Goal: Information Seeking & Learning: Learn about a topic

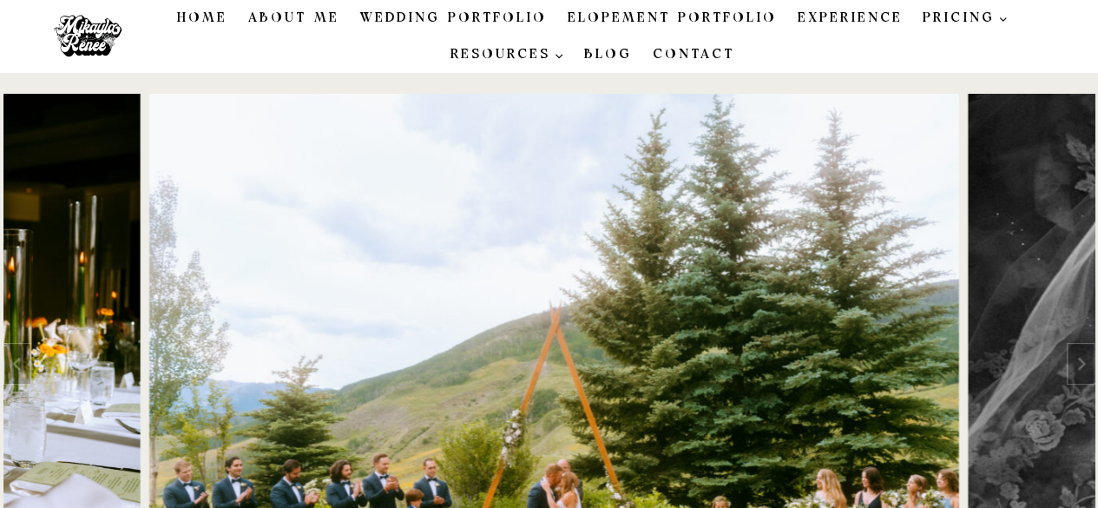
click at [300, 17] on link "About Me" at bounding box center [294, 18] width 112 height 36
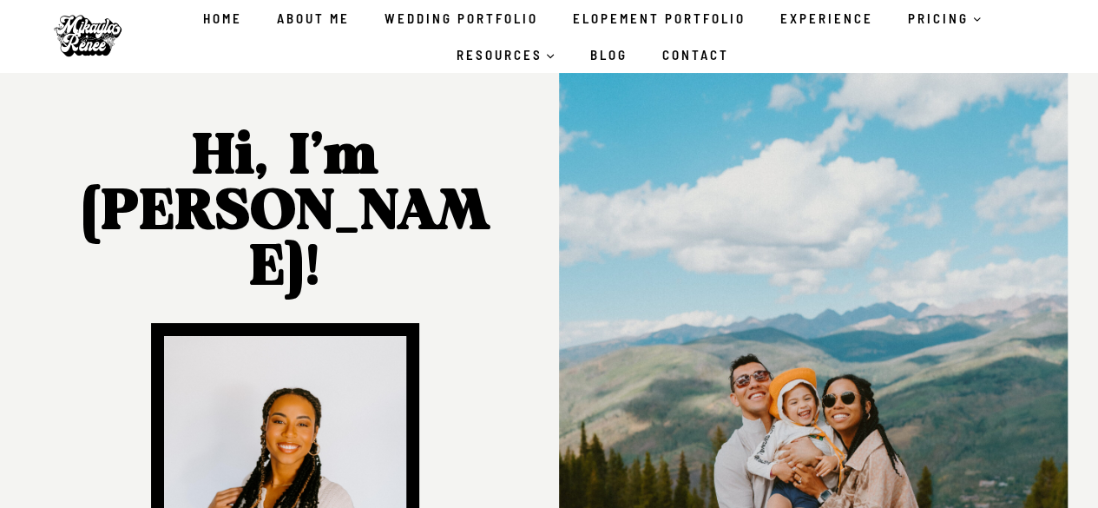
click at [225, 17] on link "Home" at bounding box center [223, 18] width 74 height 36
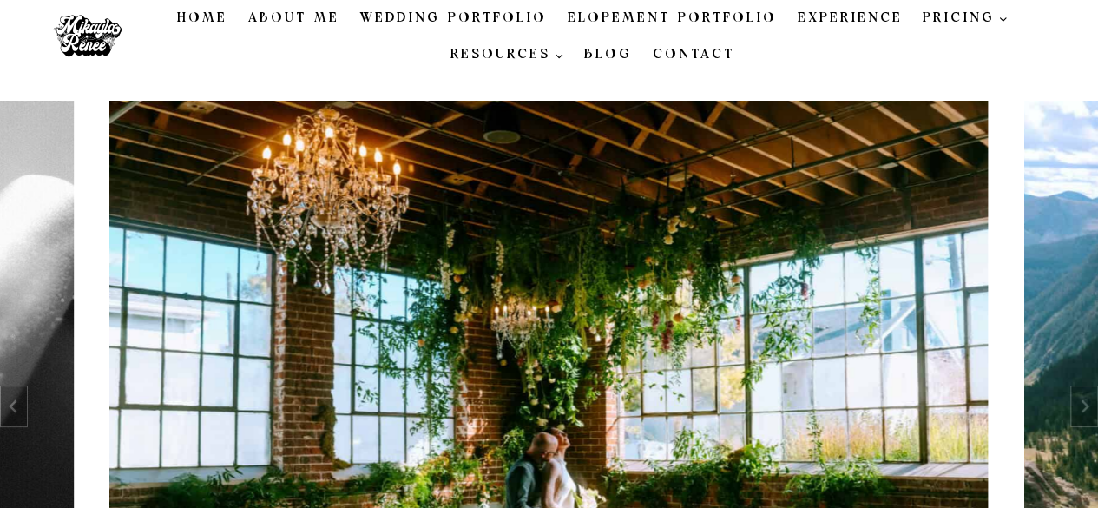
click at [225, 17] on link "Home" at bounding box center [202, 18] width 71 height 36
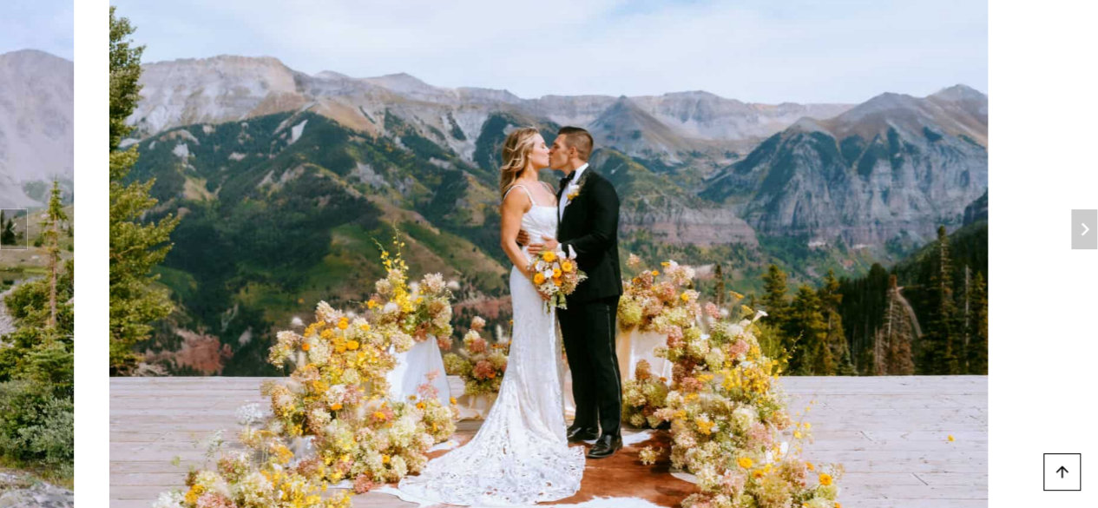
scroll to position [208, 0]
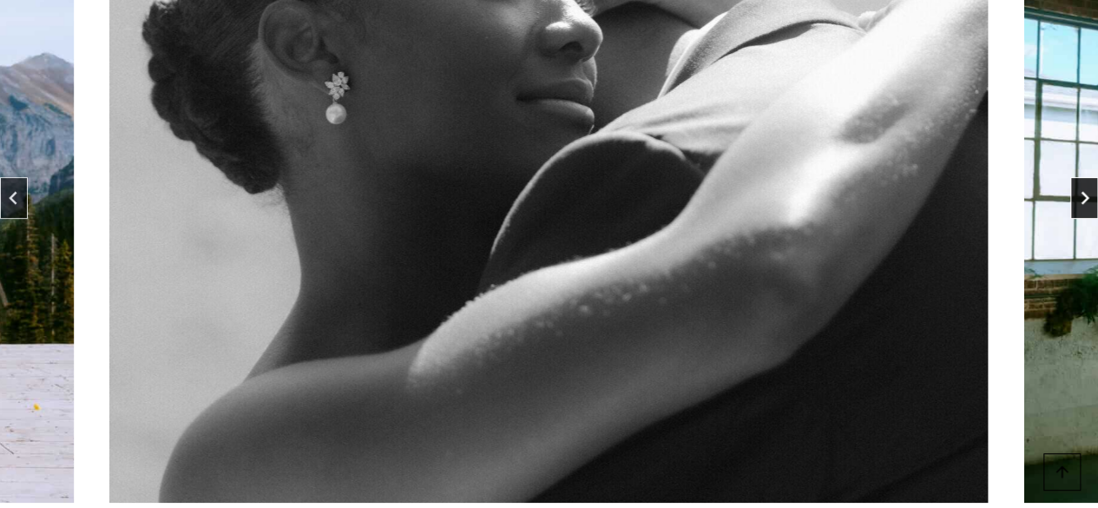
click at [1085, 197] on icon "Next slide" at bounding box center [1085, 198] width 14 height 14
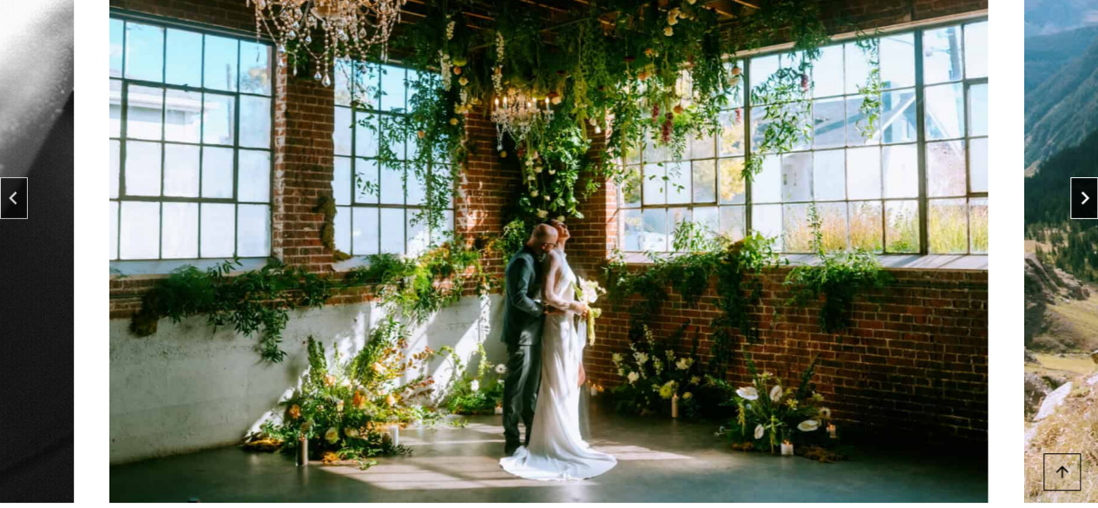
click at [1085, 197] on icon "Next slide" at bounding box center [1085, 198] width 14 height 14
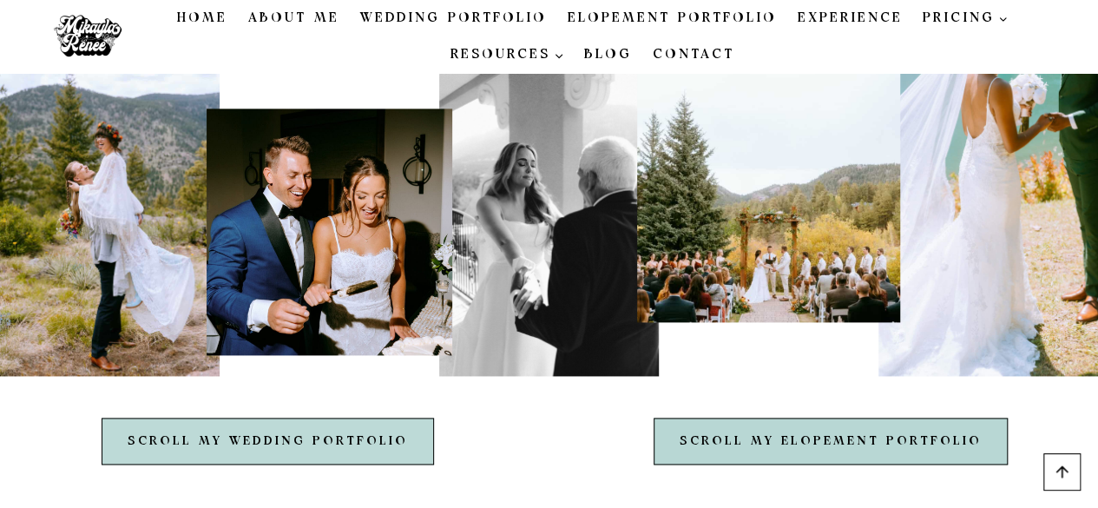
scroll to position [7590, 0]
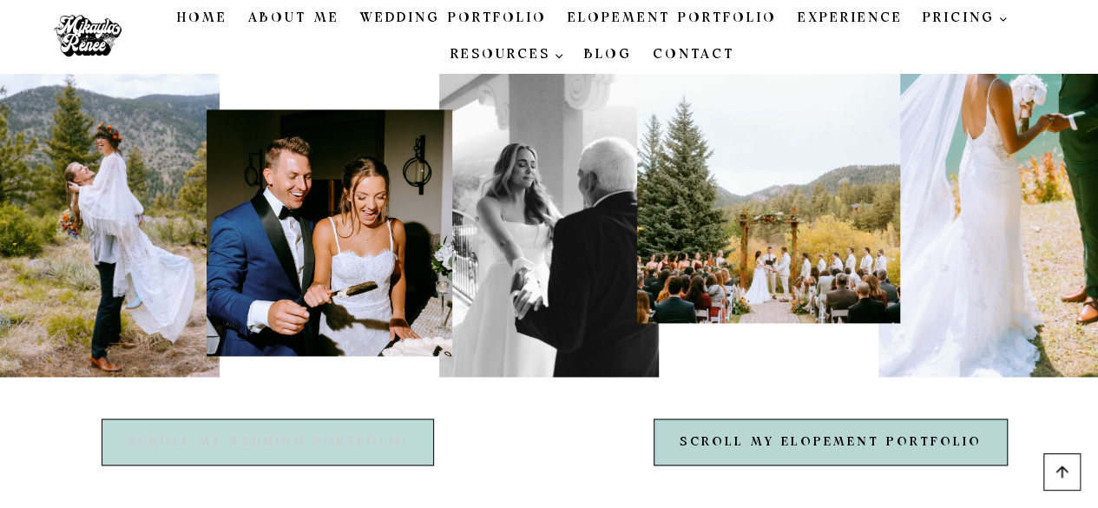
click at [359, 419] on link "Scroll My Wedding Portfolio" at bounding box center [268, 442] width 333 height 47
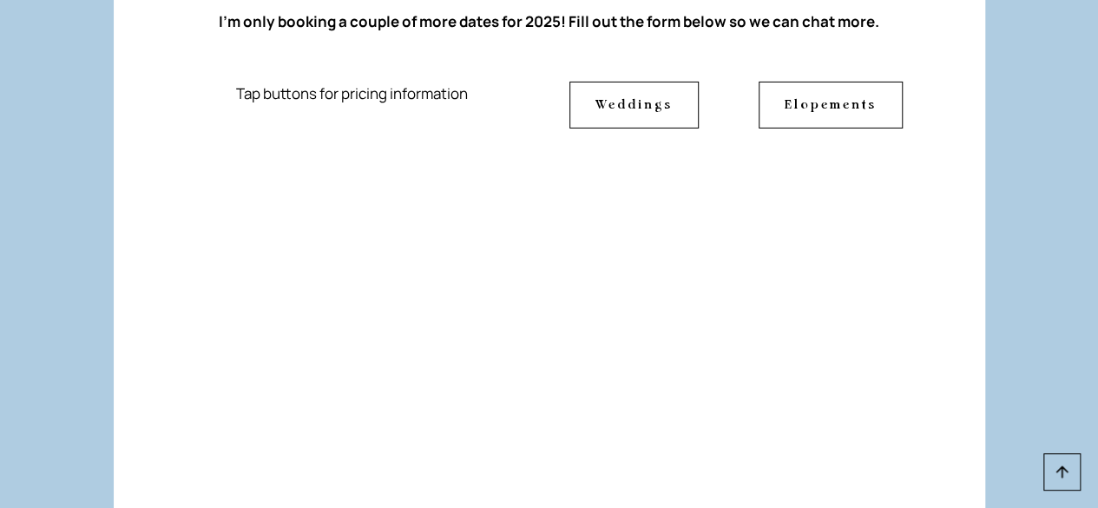
scroll to position [12873, 0]
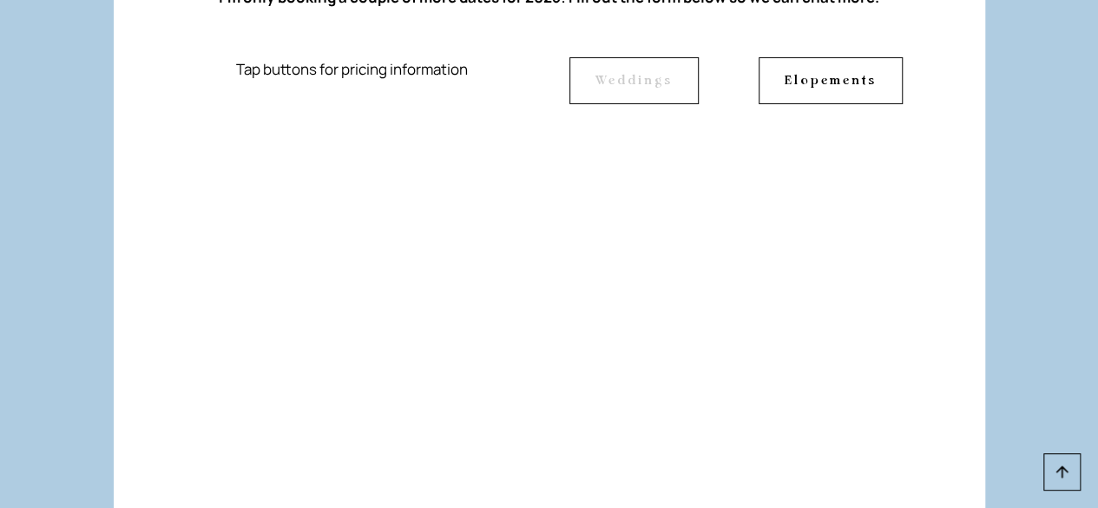
click at [611, 90] on span "Weddings" at bounding box center [634, 80] width 77 height 19
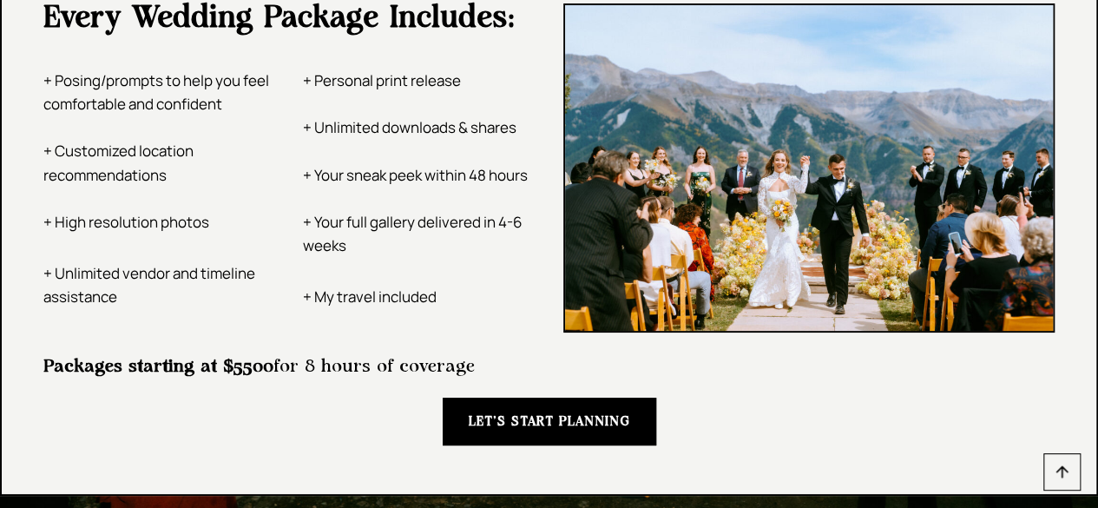
scroll to position [3386, 0]
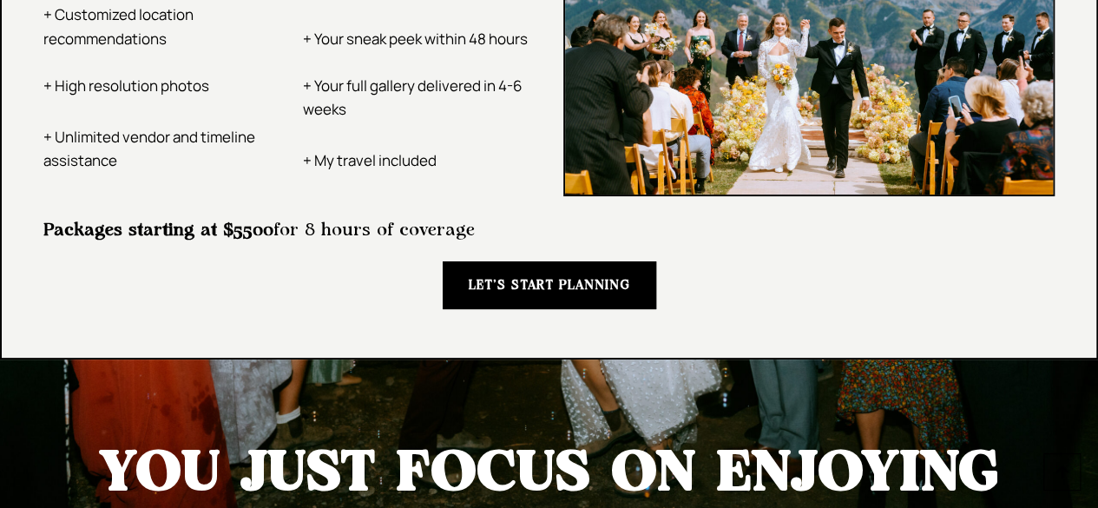
click at [535, 292] on span "LET’S START PLANNING" at bounding box center [550, 285] width 162 height 20
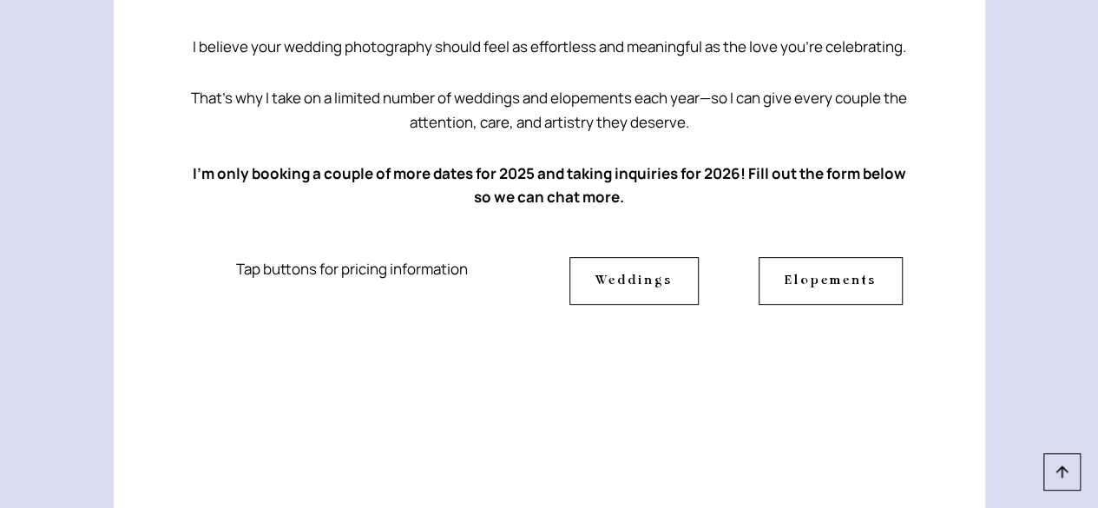
scroll to position [260, 0]
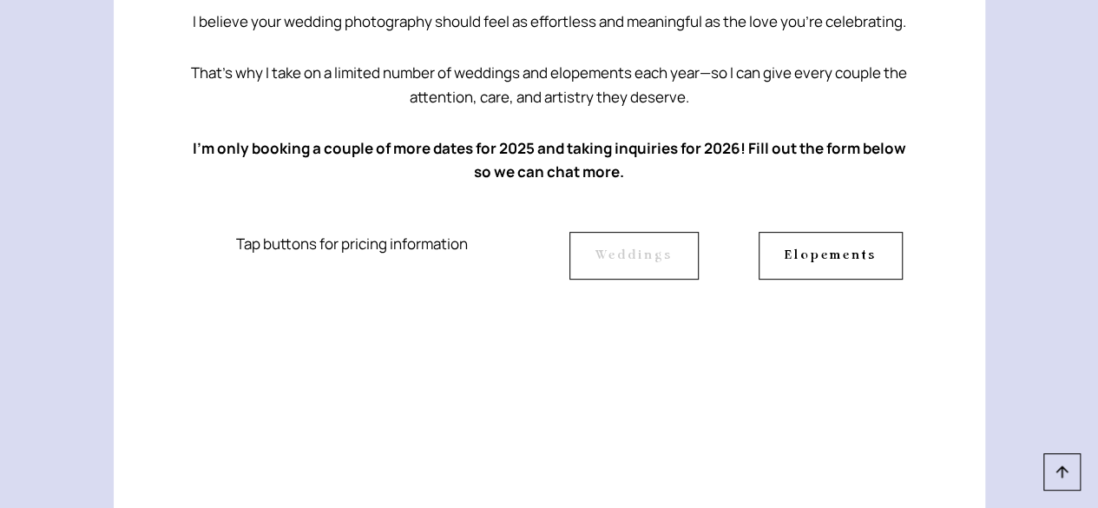
click at [628, 265] on link "Weddings" at bounding box center [634, 255] width 129 height 47
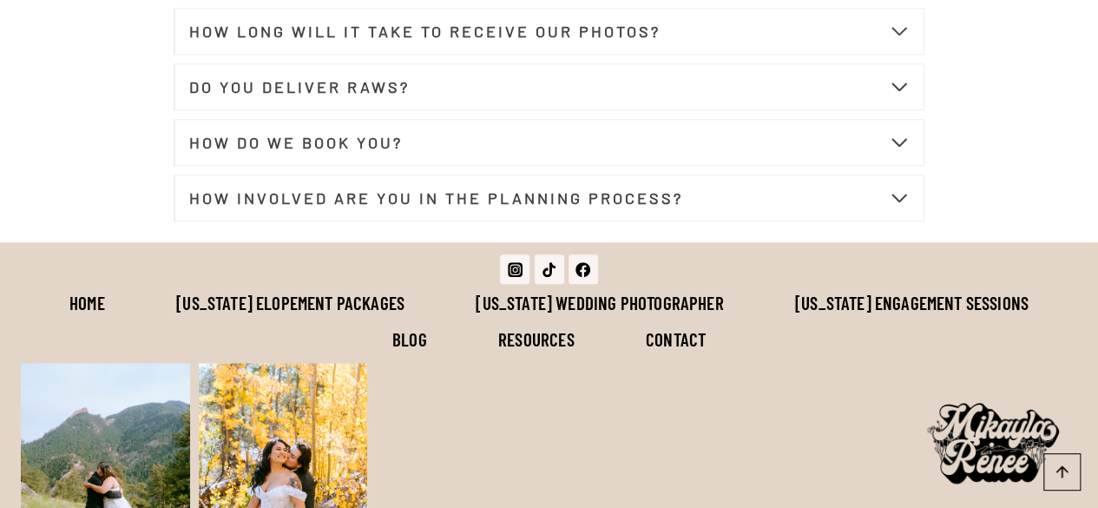
scroll to position [7120, 0]
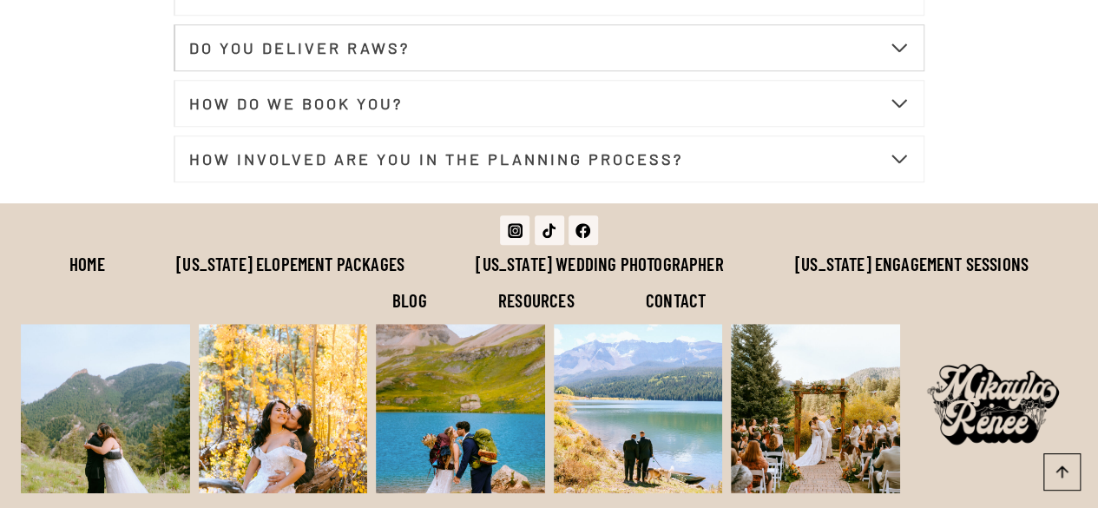
click at [429, 67] on button "DO YOU DELIVER RAWS?" at bounding box center [549, 47] width 751 height 47
click at [391, 127] on button "HOW DO WE BOOK YOU?" at bounding box center [549, 103] width 751 height 47
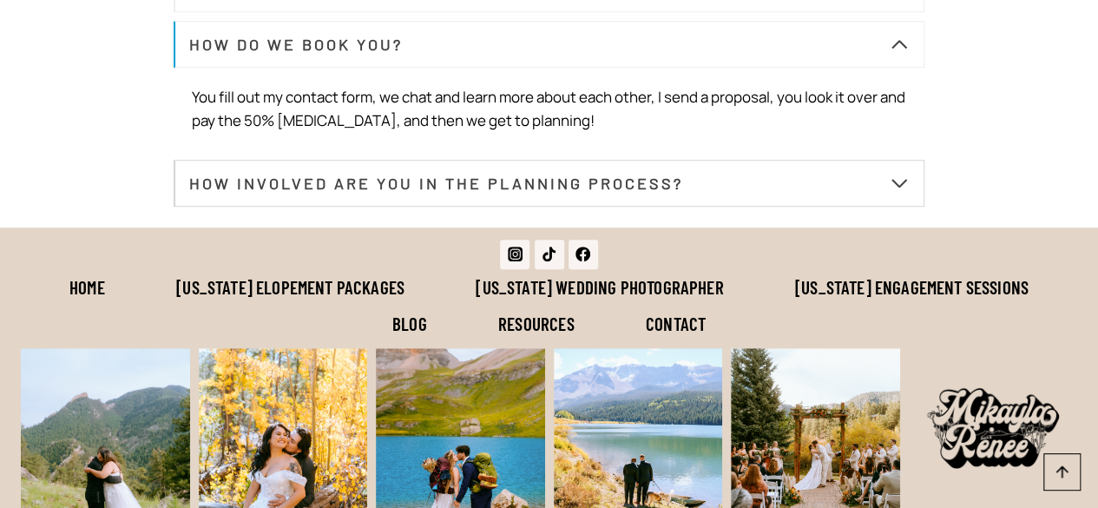
click at [347, 193] on strong "HOW INVOLVED ARE YOU IN THE PLANNING PROCESS?" at bounding box center [436, 183] width 494 height 19
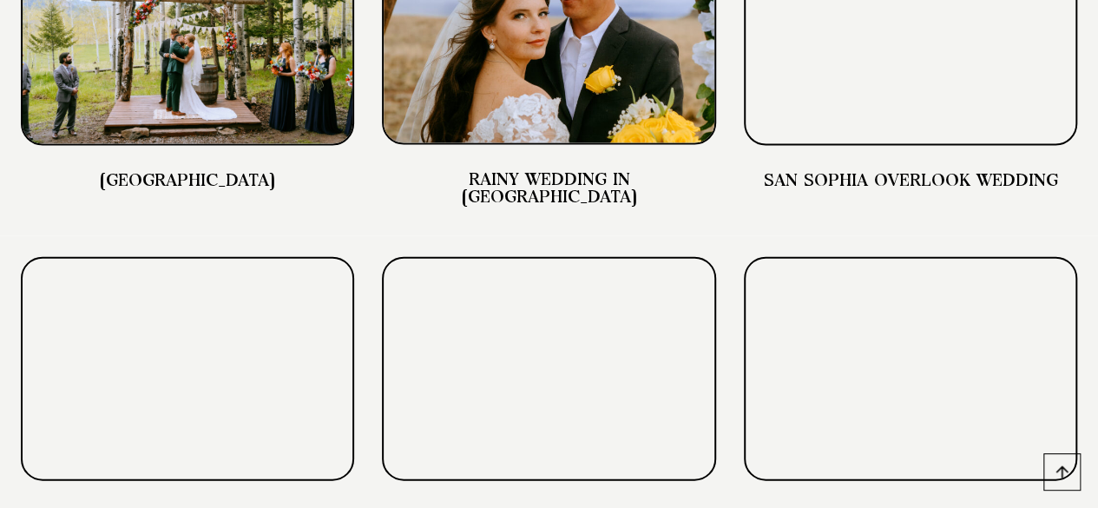
scroll to position [5297, 0]
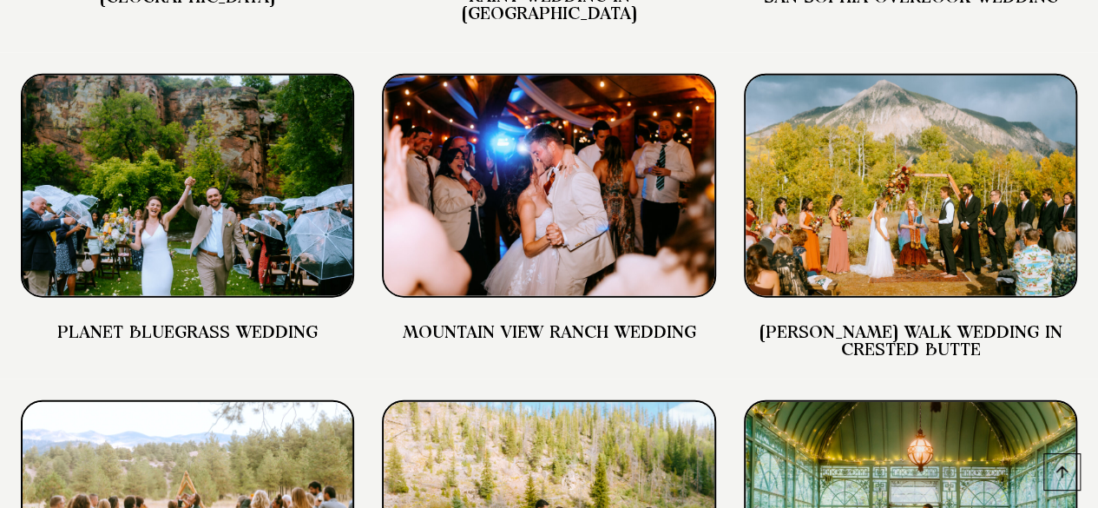
click at [596, 213] on img at bounding box center [548, 186] width 333 height 224
click at [556, 341] on link "MOUNTAIN VIEW RANCH WEDDING" at bounding box center [548, 332] width 293 height 17
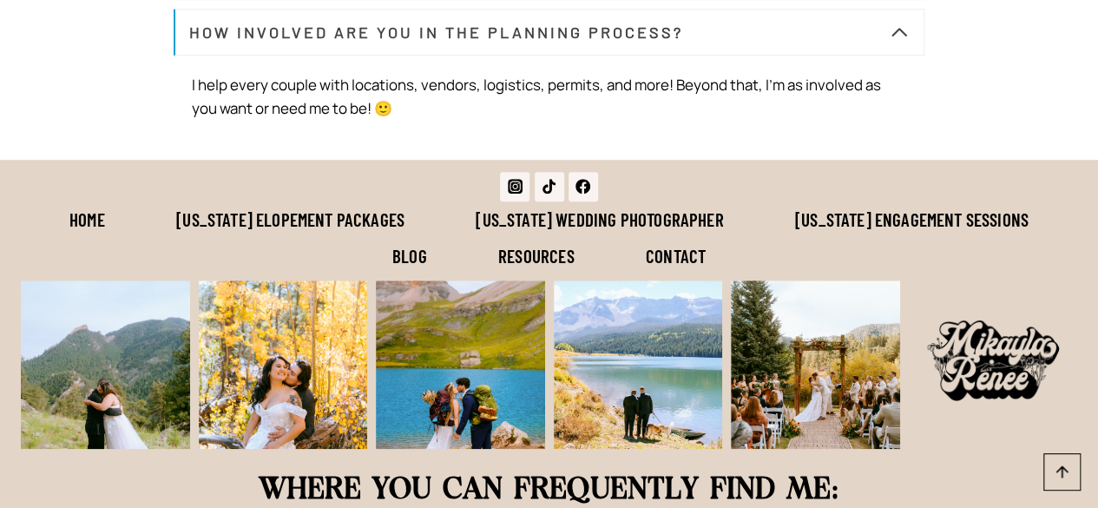
scroll to position [7314, 0]
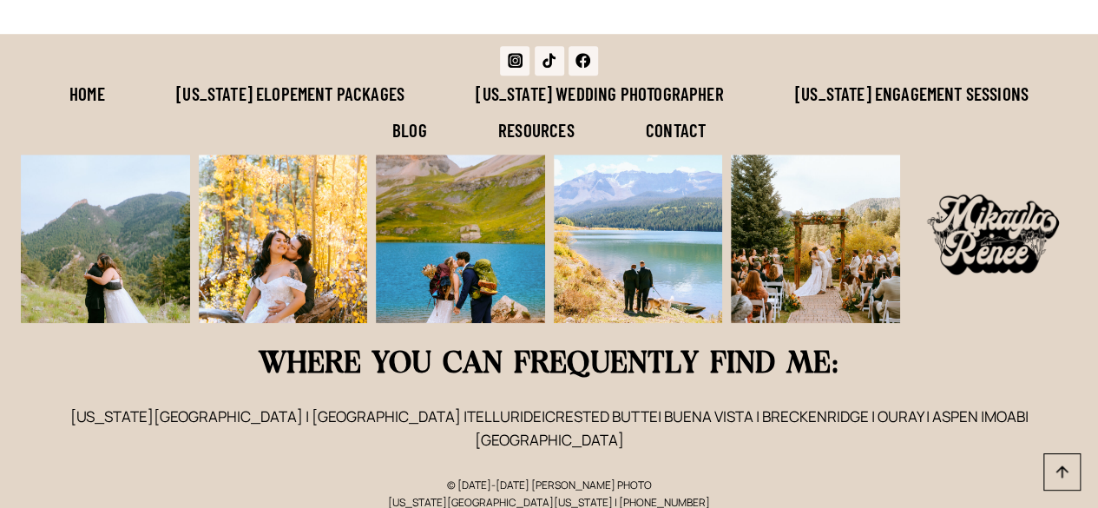
click at [897, 109] on link "[US_STATE] Engagement Sessions" at bounding box center [912, 94] width 305 height 36
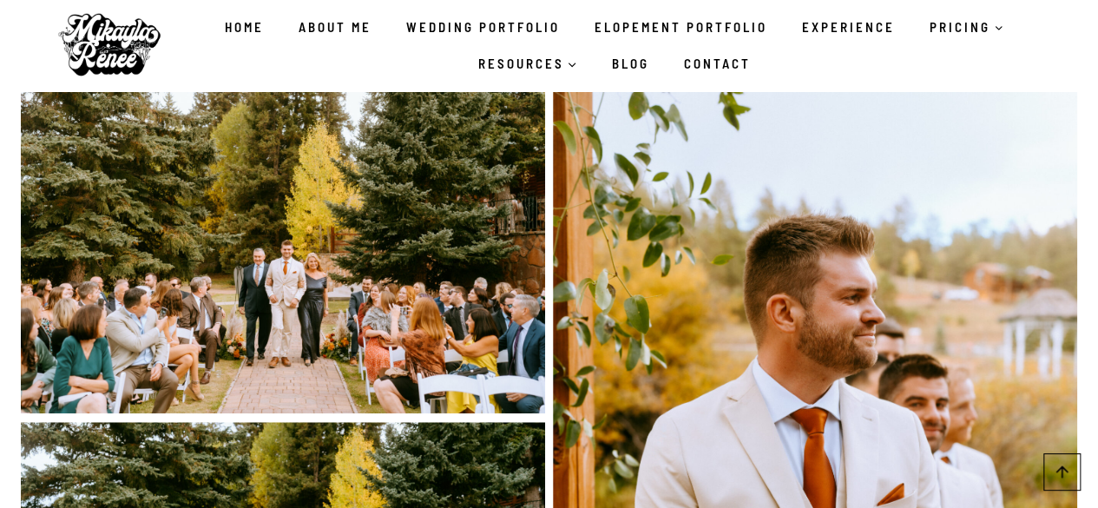
scroll to position [7033, 0]
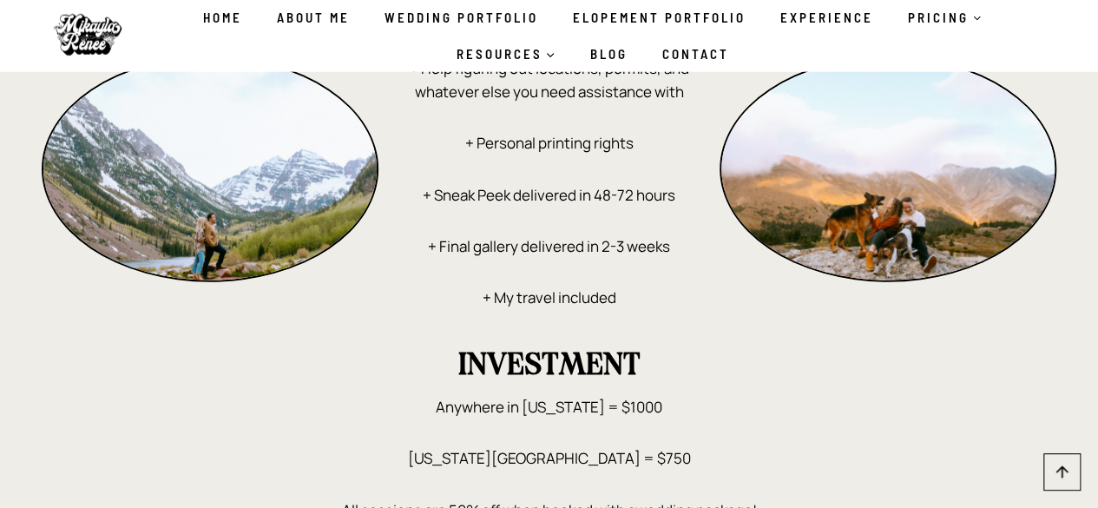
scroll to position [2251, 0]
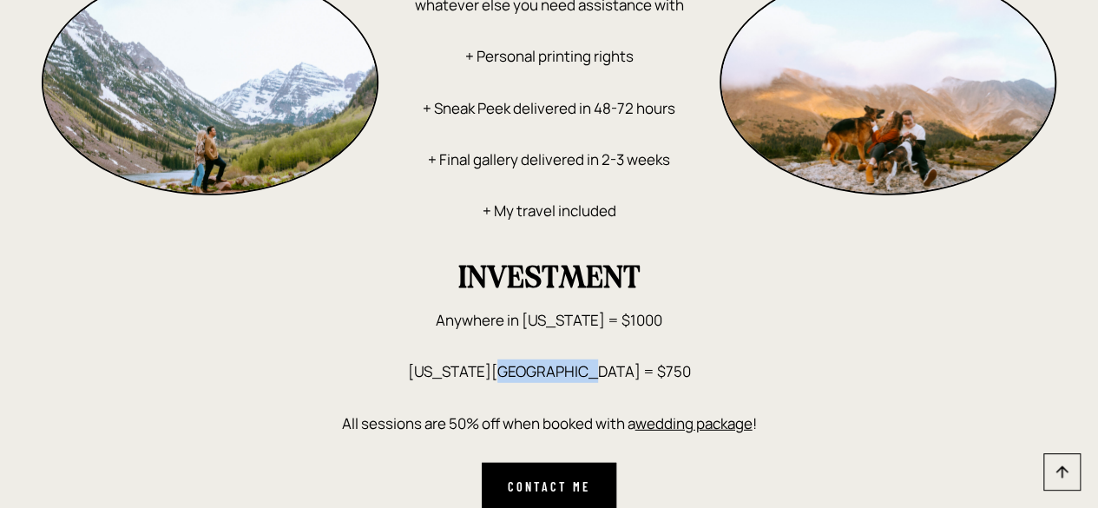
drag, startPoint x: 622, startPoint y: 374, endPoint x: 550, endPoint y: 359, distance: 73.7
click at [550, 359] on div "INVESTMENT Anywhere in [US_STATE] = $1000 [US_STATE][GEOGRAPHIC_DATA] = $750 Al…" at bounding box center [549, 387] width 1015 height 247
click at [669, 383] on p "Colorado Springs = $750" at bounding box center [549, 370] width 1015 height 23
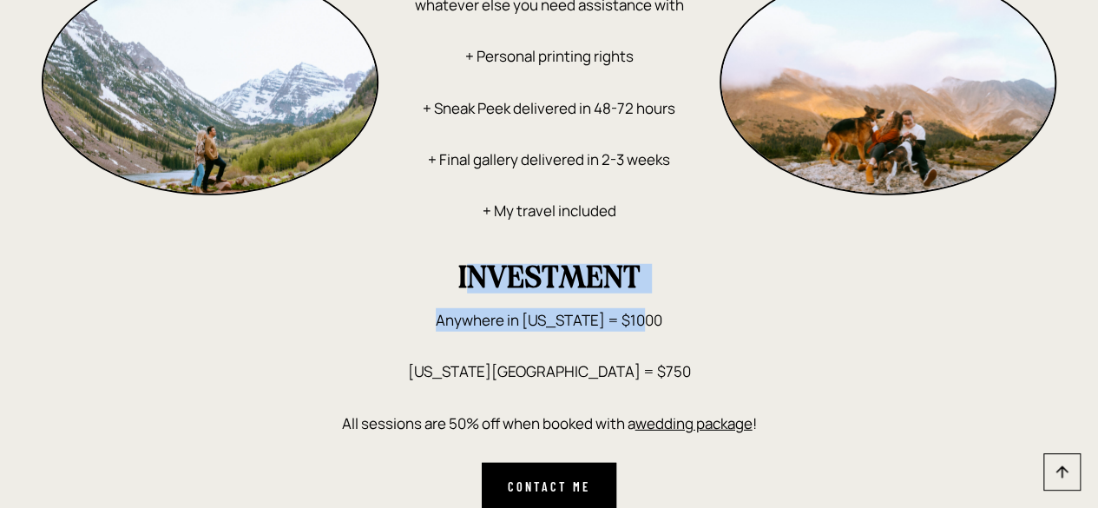
drag, startPoint x: 660, startPoint y: 331, endPoint x: 452, endPoint y: 317, distance: 208.0
click at [455, 296] on div "INVESTMENT Anywhere in Colorado = $1000 Colorado Springs = $750 All sessions ar…" at bounding box center [549, 387] width 1015 height 247
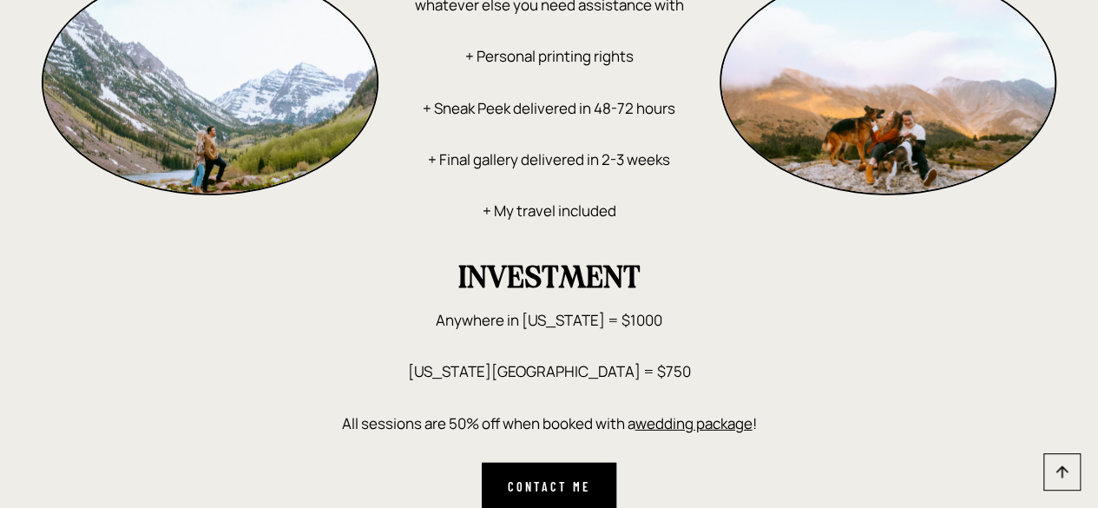
click at [705, 359] on div "INVESTMENT Anywhere in Colorado = $1000 Colorado Springs = $750 All sessions ar…" at bounding box center [549, 387] width 1015 height 247
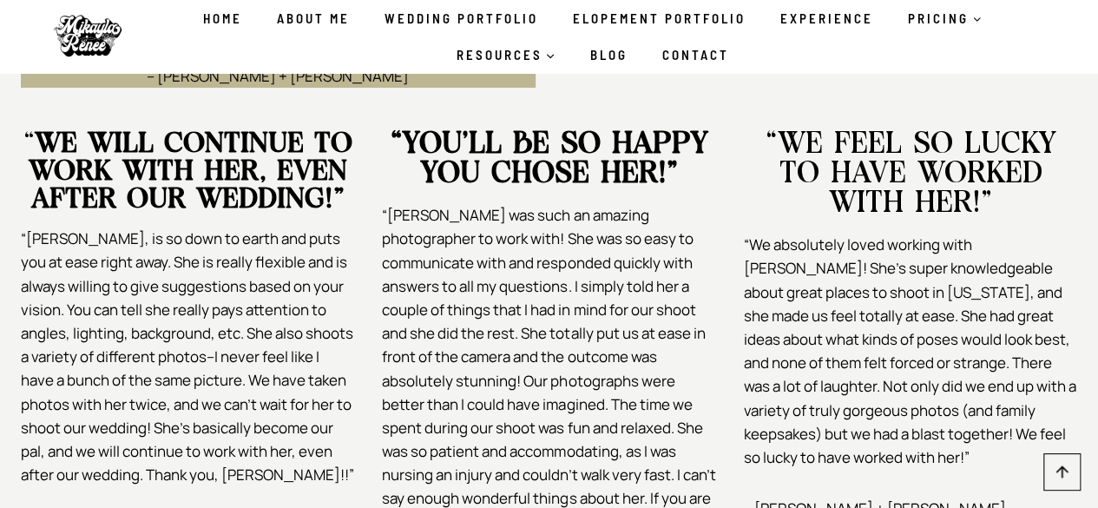
scroll to position [3119, 0]
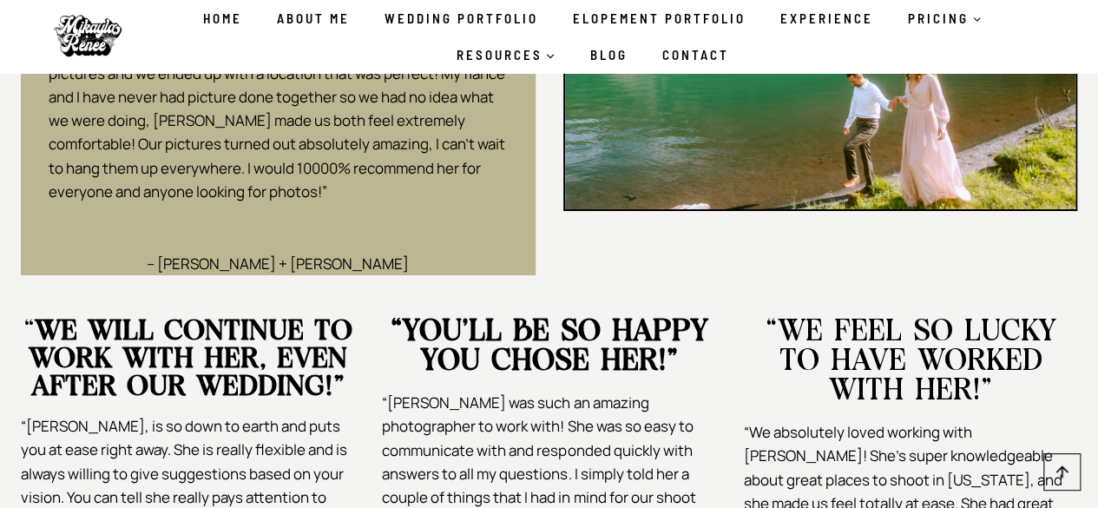
click at [677, 53] on link "Contact" at bounding box center [695, 54] width 102 height 36
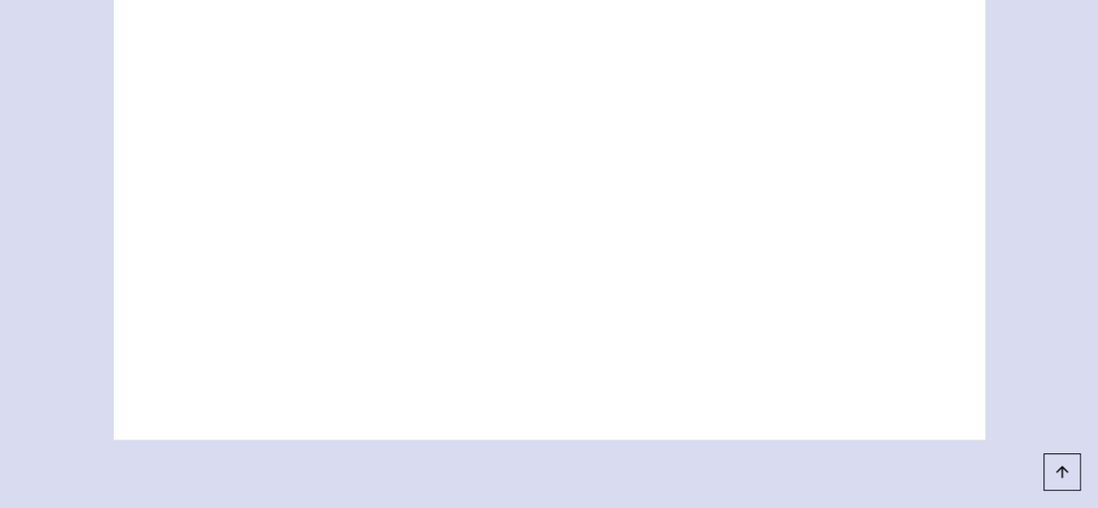
scroll to position [1277, 0]
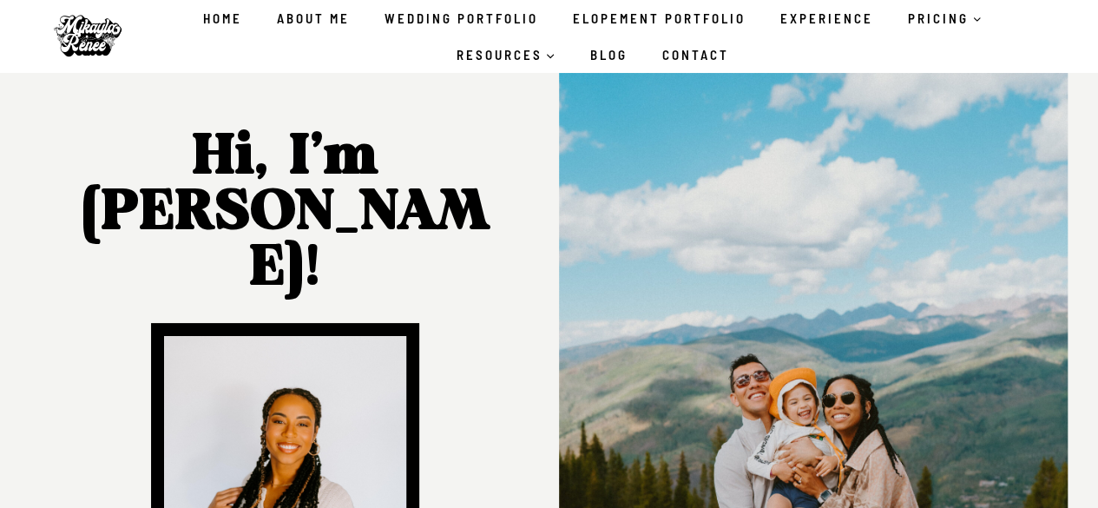
click at [429, 22] on link "Wedding Portfolio" at bounding box center [461, 18] width 188 height 36
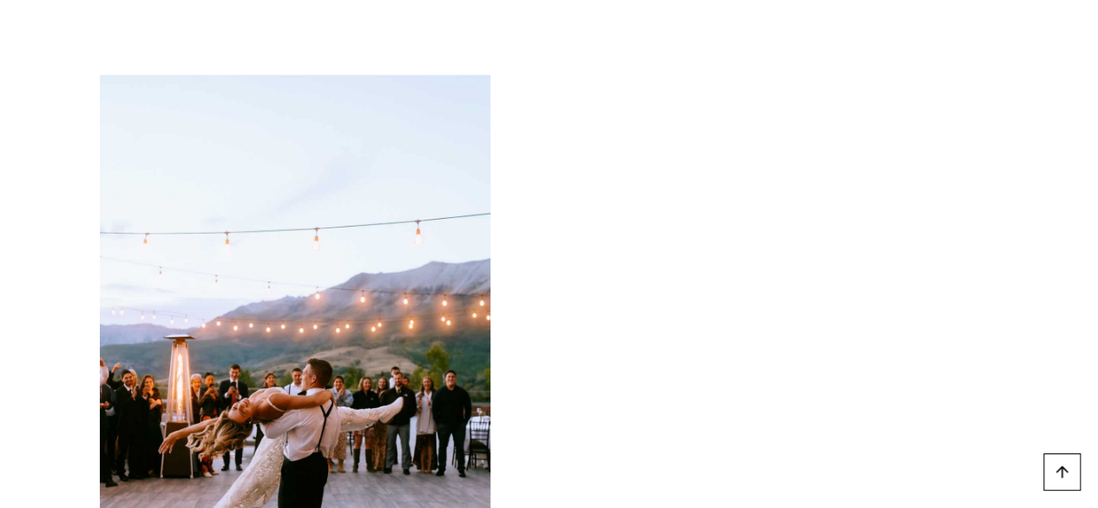
scroll to position [1476, 0]
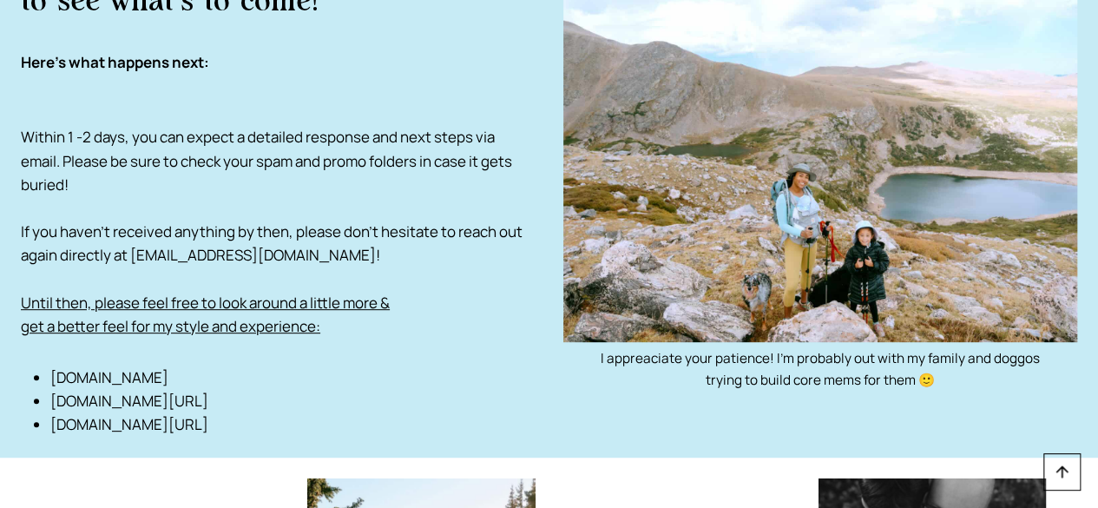
scroll to position [347, 0]
